Goal: Complete application form: Complete application form

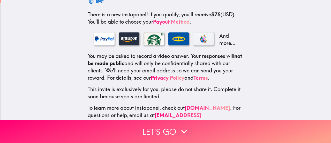
scroll to position [103, 0]
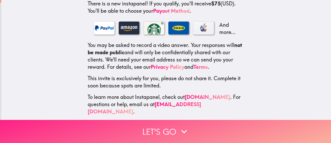
click at [163, 126] on button "Let's go" at bounding box center [165, 131] width 331 height 23
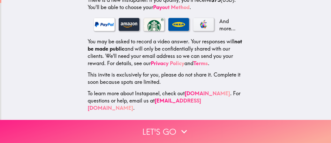
scroll to position [0, 0]
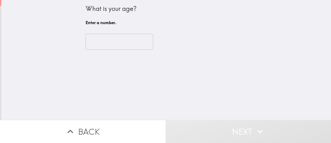
click at [106, 46] on input "number" at bounding box center [120, 42] width 68 height 16
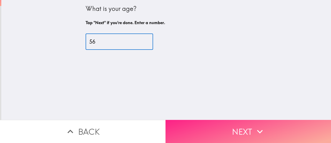
type input "56"
click at [227, 125] on button "Next" at bounding box center [249, 131] width 166 height 23
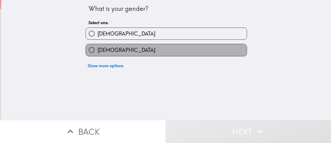
click at [98, 52] on span "[DEMOGRAPHIC_DATA]" at bounding box center [127, 49] width 58 height 7
click at [95, 52] on input "[DEMOGRAPHIC_DATA]" at bounding box center [92, 50] width 12 height 12
radio input "true"
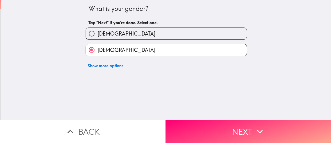
click at [242, 127] on button "Next" at bounding box center [249, 131] width 166 height 23
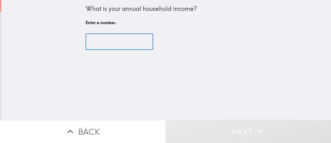
click at [106, 40] on input "number" at bounding box center [120, 42] width 68 height 16
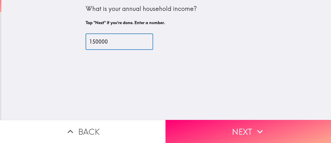
type input "150000"
click at [240, 37] on div "150000 ​" at bounding box center [167, 42] width 162 height 16
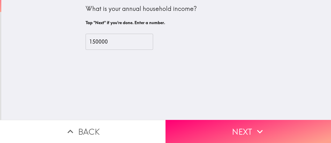
click at [94, 41] on input "150000" at bounding box center [120, 42] width 68 height 16
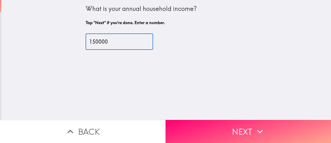
click at [232, 130] on button "Next" at bounding box center [249, 131] width 166 height 23
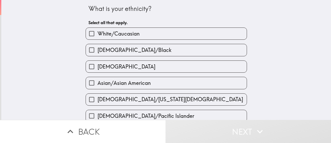
click at [90, 33] on input "White/Caucasian" at bounding box center [92, 34] width 12 height 12
checkbox input "true"
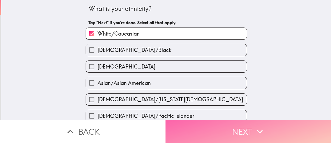
click at [258, 126] on icon "button" at bounding box center [260, 131] width 11 height 11
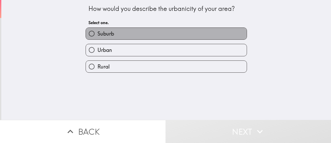
click at [126, 33] on label "Suburb" at bounding box center [166, 34] width 161 height 12
click at [98, 33] on input "Suburb" at bounding box center [92, 34] width 12 height 12
radio input "true"
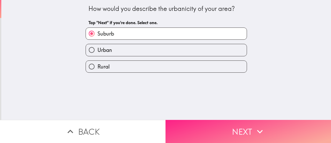
click at [276, 126] on button "Next" at bounding box center [249, 131] width 166 height 23
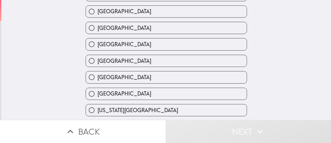
scroll to position [207, 0]
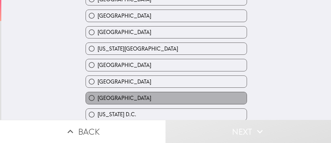
click at [114, 100] on label "[GEOGRAPHIC_DATA]" at bounding box center [166, 98] width 161 height 12
click at [98, 100] on input "[GEOGRAPHIC_DATA]" at bounding box center [92, 98] width 12 height 12
radio input "true"
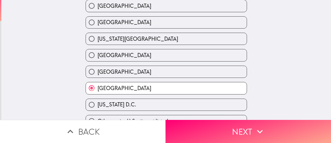
scroll to position [248, 0]
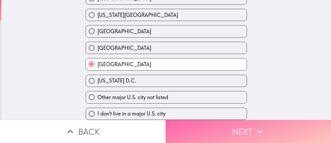
click at [222, 124] on button "Next" at bounding box center [249, 131] width 166 height 23
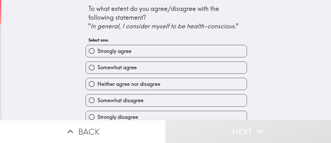
click at [87, 67] on input "Somewhat agree" at bounding box center [92, 68] width 12 height 12
radio input "true"
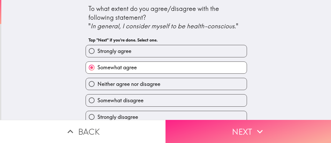
click at [240, 126] on button "Next" at bounding box center [249, 131] width 166 height 23
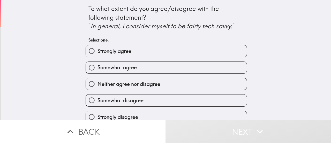
click at [98, 52] on span "Strongly agree" at bounding box center [115, 50] width 34 height 7
click at [97, 52] on input "Strongly agree" at bounding box center [92, 51] width 12 height 12
radio input "true"
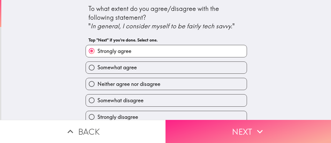
click at [263, 126] on icon "button" at bounding box center [260, 131] width 11 height 11
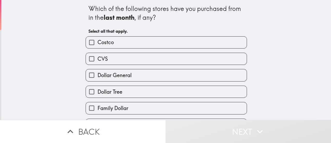
click at [88, 44] on input "Costco" at bounding box center [92, 43] width 12 height 12
checkbox input "true"
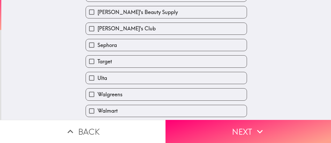
scroll to position [148, 0]
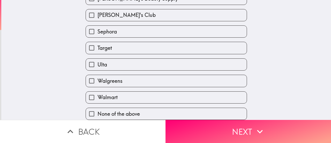
click at [87, 75] on input "Walgreens" at bounding box center [92, 81] width 12 height 12
checkbox input "true"
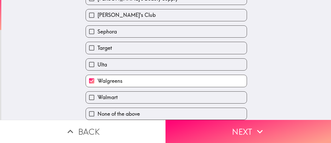
click at [86, 43] on input "Target" at bounding box center [92, 48] width 12 height 12
checkbox input "true"
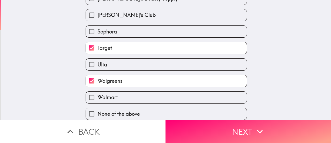
click at [87, 29] on input "Sephora" at bounding box center [92, 32] width 12 height 12
checkbox input "true"
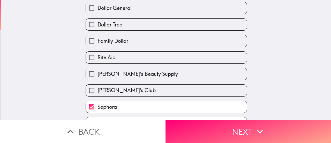
scroll to position [45, 0]
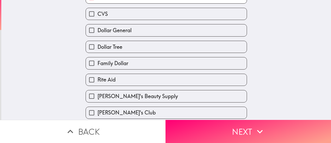
click at [88, 48] on input "Dollar Tree" at bounding box center [92, 47] width 12 height 12
checkbox input "true"
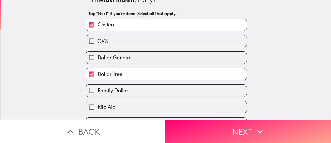
scroll to position [0, 0]
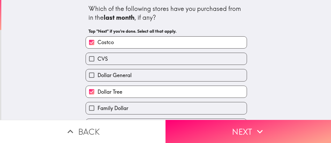
drag, startPoint x: 91, startPoint y: 60, endPoint x: 95, endPoint y: 60, distance: 4.5
click at [91, 60] on input "CVS" at bounding box center [92, 59] width 12 height 12
checkbox input "true"
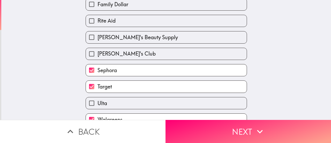
scroll to position [148, 0]
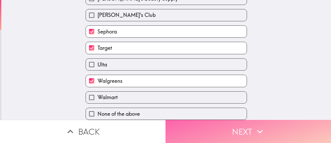
click at [231, 130] on button "Next" at bounding box center [249, 131] width 166 height 23
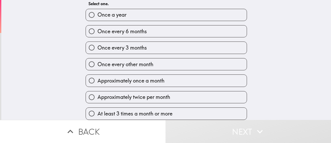
scroll to position [32, 0]
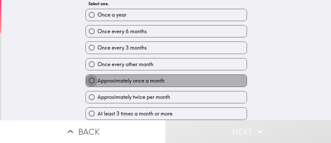
click at [90, 78] on input "Approximately once a month" at bounding box center [92, 81] width 12 height 12
radio input "true"
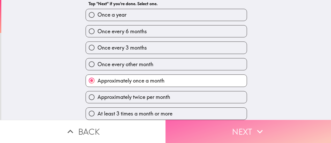
click at [259, 129] on icon "button" at bounding box center [260, 131] width 6 height 4
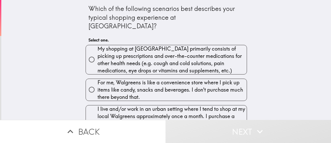
click at [98, 51] on span "My shopping at [GEOGRAPHIC_DATA] primarily consists of picking up prescriptions…" at bounding box center [172, 59] width 149 height 29
click at [94, 54] on input "My shopping at [GEOGRAPHIC_DATA] primarily consists of picking up prescriptions…" at bounding box center [92, 60] width 12 height 12
radio input "true"
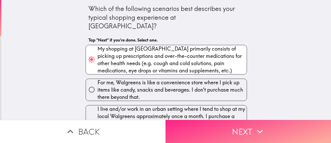
click at [257, 127] on icon "button" at bounding box center [260, 131] width 11 height 11
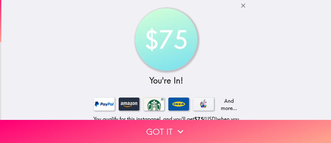
scroll to position [91, 0]
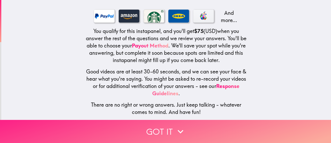
click at [164, 128] on button "Got it" at bounding box center [165, 131] width 331 height 23
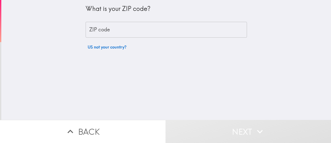
scroll to position [0, 0]
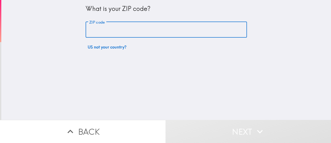
click at [115, 25] on input "ZIP code" at bounding box center [167, 30] width 162 height 16
type input "98036"
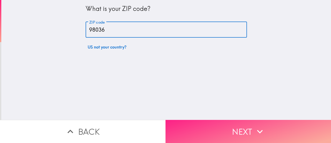
click at [233, 125] on button "Next" at bounding box center [249, 131] width 166 height 23
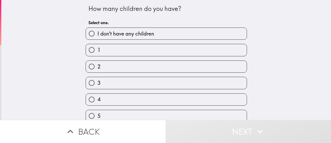
click at [164, 34] on label "I don't have any children" at bounding box center [166, 34] width 161 height 12
click at [98, 34] on input "I don't have any children" at bounding box center [92, 34] width 12 height 12
radio input "true"
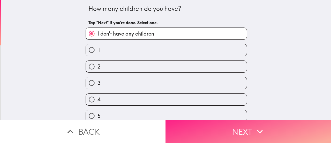
click at [257, 129] on icon "button" at bounding box center [260, 131] width 11 height 11
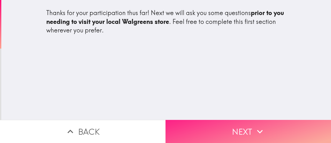
click at [251, 129] on button "Next" at bounding box center [249, 131] width 166 height 23
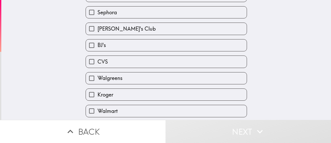
scroll to position [149, 0]
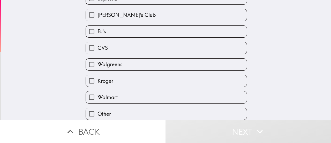
click at [86, 110] on input "Other" at bounding box center [92, 114] width 12 height 12
checkbox input "true"
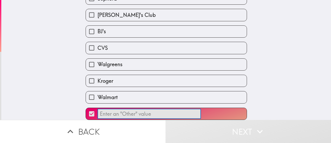
click at [117, 109] on input "​" at bounding box center [150, 113] width 104 height 10
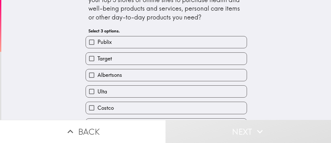
scroll to position [52, 0]
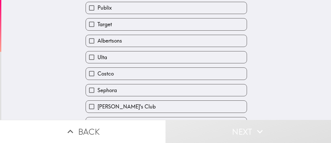
type input "Amazon"
click at [86, 74] on input "Costco" at bounding box center [92, 74] width 12 height 12
checkbox input "true"
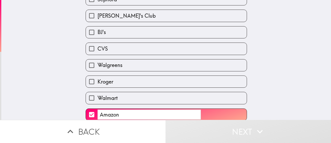
scroll to position [149, 0]
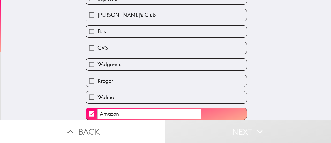
click at [128, 110] on input "Amazon" at bounding box center [150, 113] width 104 height 10
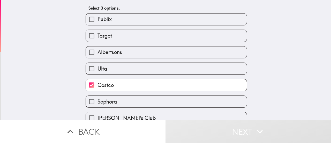
scroll to position [20, 0]
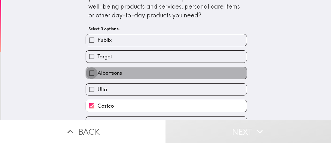
click at [86, 73] on input "Albertsons" at bounding box center [92, 73] width 12 height 12
checkbox input "true"
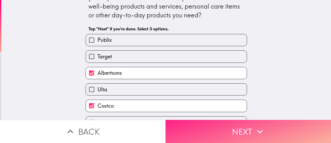
click at [227, 126] on button "Next" at bounding box center [249, 131] width 166 height 23
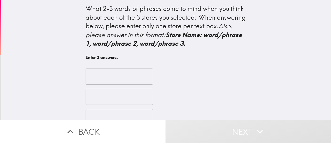
click at [102, 76] on input "text" at bounding box center [120, 76] width 68 height 16
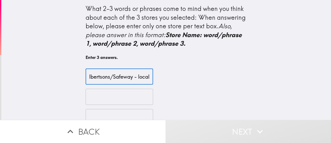
scroll to position [0, 9]
type input "Albertsons/Safeway - local"
click at [91, 97] on input "text" at bounding box center [120, 97] width 68 height 16
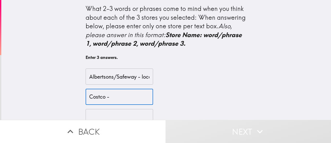
scroll to position [15, 0]
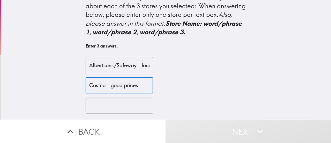
type input "Costco - good prices"
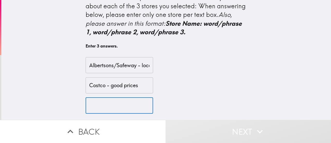
click at [92, 104] on input "text" at bounding box center [120, 105] width 68 height 16
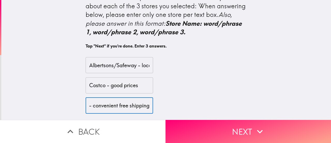
scroll to position [0, 27]
type input "Amazon - convenient free shipping"
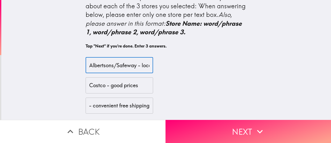
click at [124, 57] on input "Albertsons/Safeway - local" at bounding box center [120, 65] width 68 height 16
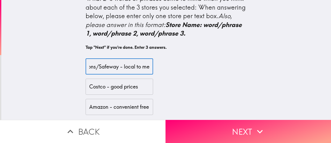
scroll to position [15, 0]
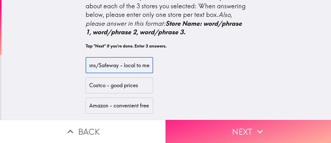
type input "Albertsons/Safeway - local to me"
click at [243, 126] on button "Next" at bounding box center [249, 131] width 166 height 23
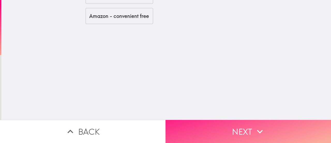
scroll to position [0, 0]
